Goal: Information Seeking & Learning: Learn about a topic

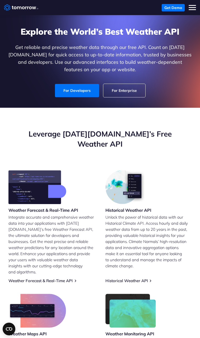
click at [80, 92] on link "For Developers" at bounding box center [77, 90] width 44 height 13
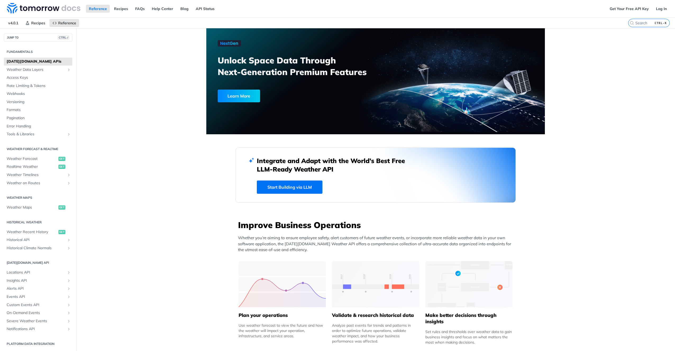
click at [285, 189] on link "Start Building via LLM" at bounding box center [290, 187] width 66 height 13
click at [658, 9] on link "Log In" at bounding box center [661, 9] width 17 height 8
